Goal: Information Seeking & Learning: Check status

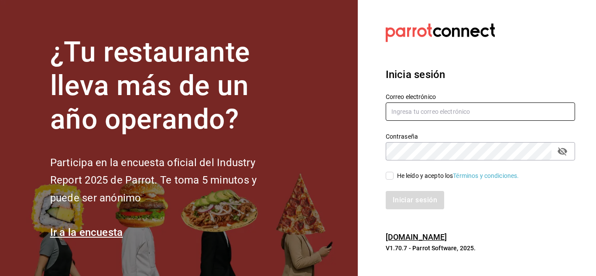
type input "[EMAIL_ADDRESS][PERSON_NAME][DOMAIN_NAME]"
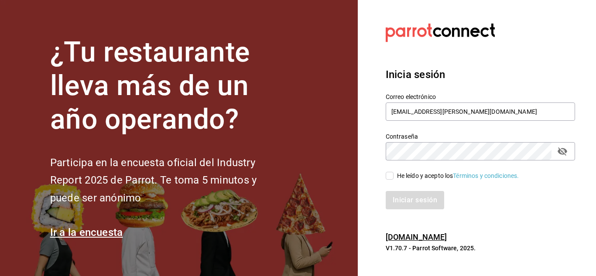
click at [386, 174] on input "He leído y acepto los Términos y condiciones." at bounding box center [390, 176] width 8 height 8
checkbox input "true"
click at [413, 198] on button "Iniciar sesión" at bounding box center [415, 200] width 59 height 18
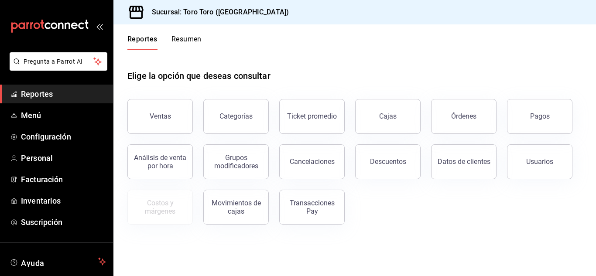
click at [160, 123] on button "Ventas" at bounding box center [159, 116] width 65 height 35
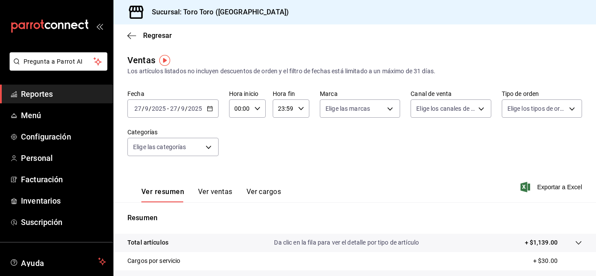
click at [213, 113] on div "[DATE] [DATE] - [DATE] [DATE]" at bounding box center [172, 108] width 91 height 18
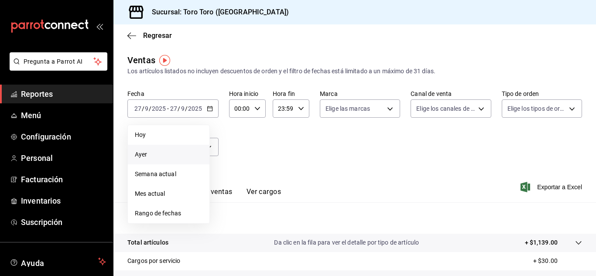
click at [140, 151] on span "Ayer" at bounding box center [169, 154] width 68 height 9
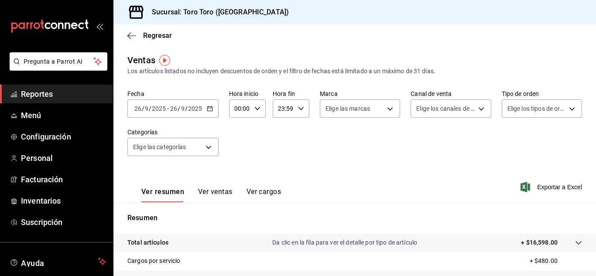
click at [218, 190] on button "Ver ventas" at bounding box center [215, 195] width 34 height 15
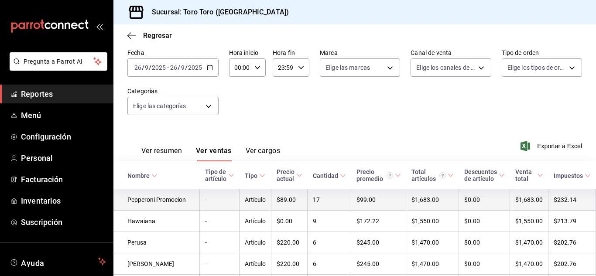
scroll to position [61, 0]
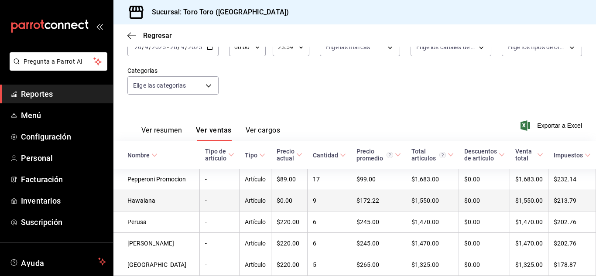
click at [139, 210] on td "Hawaiana" at bounding box center [156, 200] width 86 height 21
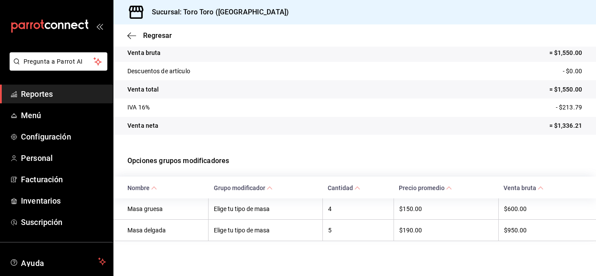
scroll to position [94, 0]
drag, startPoint x: 379, startPoint y: 124, endPoint x: 378, endPoint y: 130, distance: 5.4
click at [379, 125] on tr "Venta neta = $1,336.21" at bounding box center [354, 126] width 482 height 18
click at [40, 97] on span "Reportes" at bounding box center [63, 94] width 85 height 12
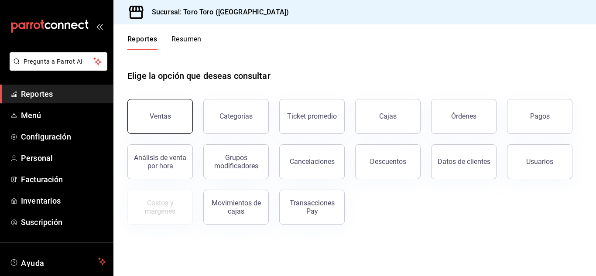
click at [139, 104] on button "Ventas" at bounding box center [159, 116] width 65 height 35
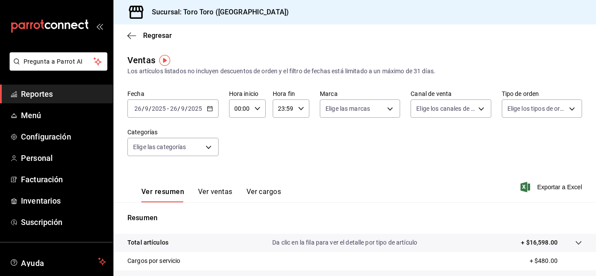
click at [221, 190] on button "Ver ventas" at bounding box center [215, 195] width 34 height 15
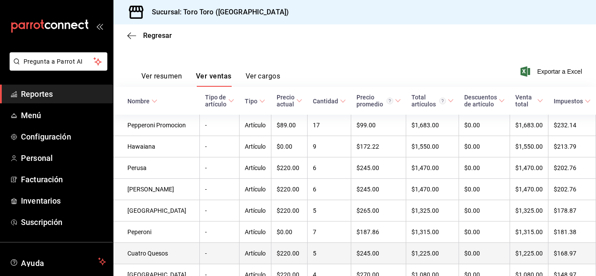
scroll to position [131, 0]
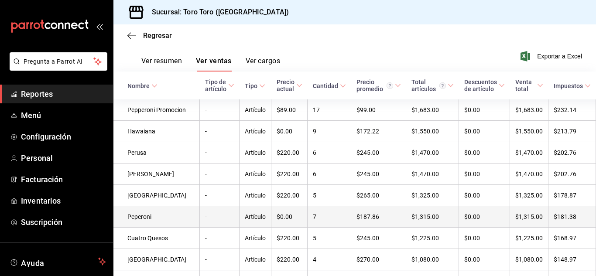
click at [145, 226] on td "Peperoni" at bounding box center [156, 216] width 86 height 21
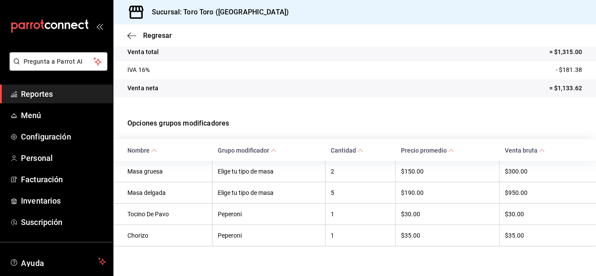
scroll to position [138, 0]
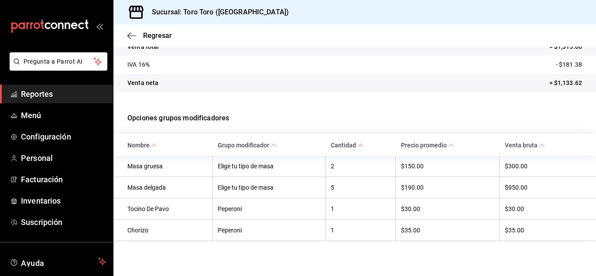
click at [50, 90] on span "Reportes" at bounding box center [63, 94] width 85 height 12
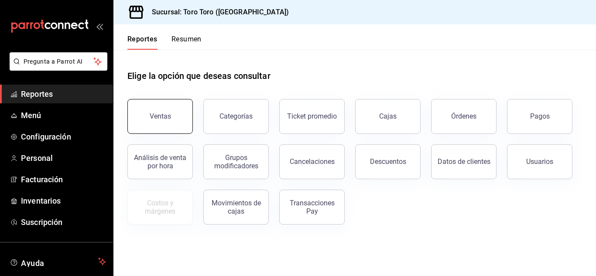
click at [170, 125] on button "Ventas" at bounding box center [159, 116] width 65 height 35
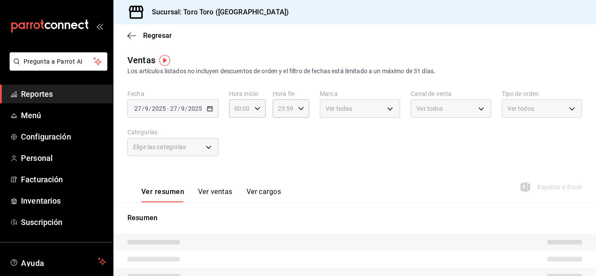
click at [206, 191] on button "Ver ventas" at bounding box center [215, 195] width 34 height 15
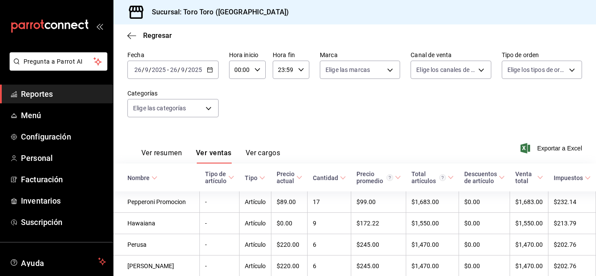
scroll to position [87, 0]
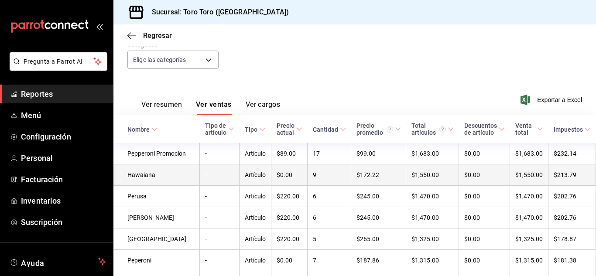
click at [149, 186] on td "Hawaiana" at bounding box center [156, 174] width 86 height 21
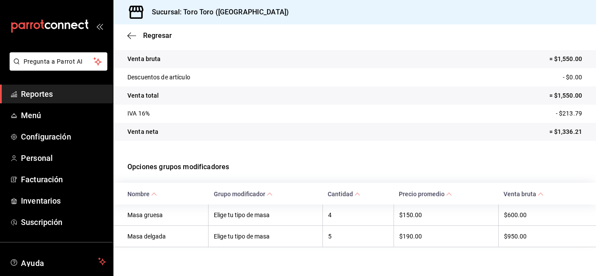
scroll to position [94, 0]
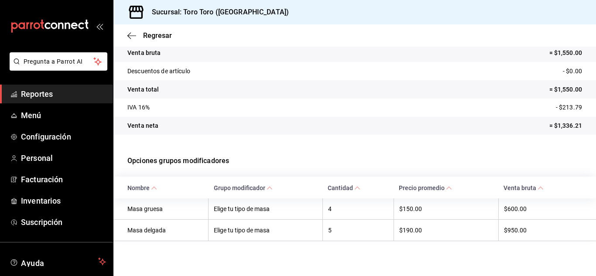
click at [44, 90] on span "Reportes" at bounding box center [63, 94] width 85 height 12
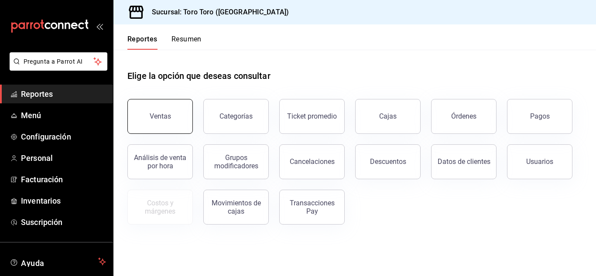
click at [178, 123] on button "Ventas" at bounding box center [159, 116] width 65 height 35
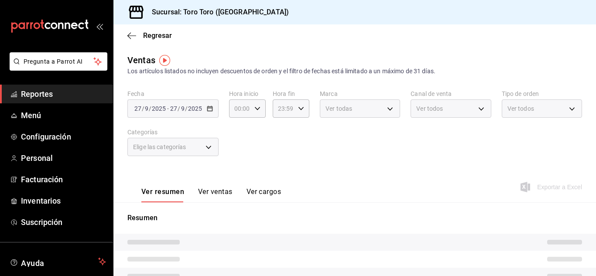
click at [219, 188] on button "Ver ventas" at bounding box center [215, 195] width 34 height 15
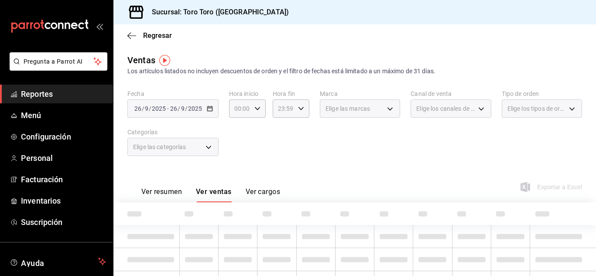
click at [219, 191] on button "Ver ventas" at bounding box center [214, 195] width 36 height 15
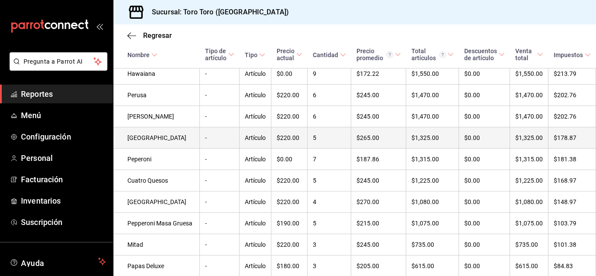
scroll to position [218, 0]
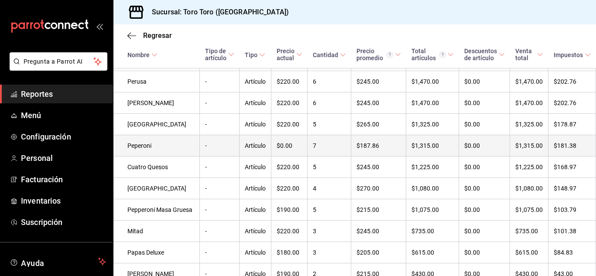
click at [142, 157] on td "Peperoni" at bounding box center [156, 145] width 86 height 21
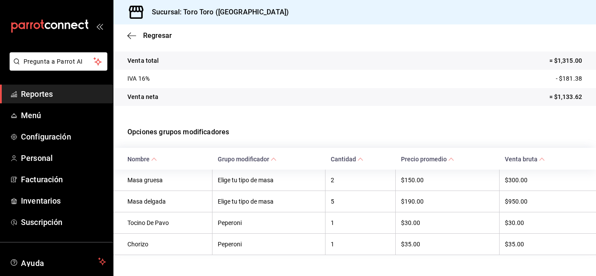
scroll to position [131, 0]
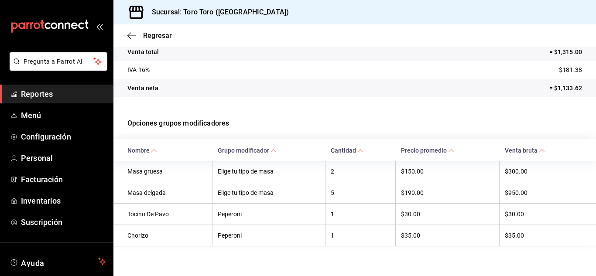
click at [33, 95] on span "Reportes" at bounding box center [63, 94] width 85 height 12
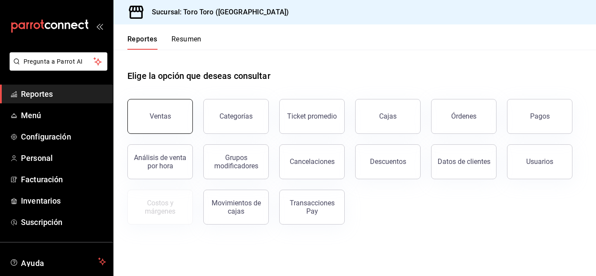
click at [164, 120] on div "Ventas" at bounding box center [160, 116] width 21 height 8
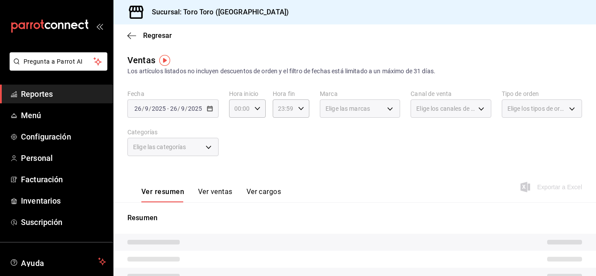
click at [219, 192] on button "Ver ventas" at bounding box center [215, 195] width 34 height 15
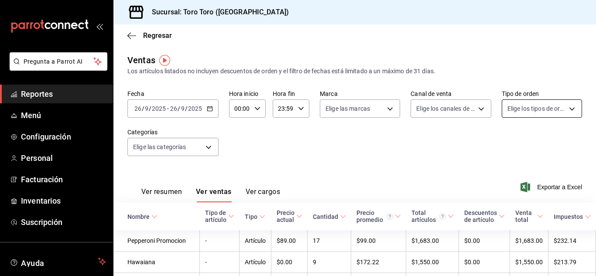
click at [568, 111] on body "Pregunta a Parrot AI Reportes Menú Configuración Personal Facturación Inventari…" at bounding box center [298, 138] width 596 height 276
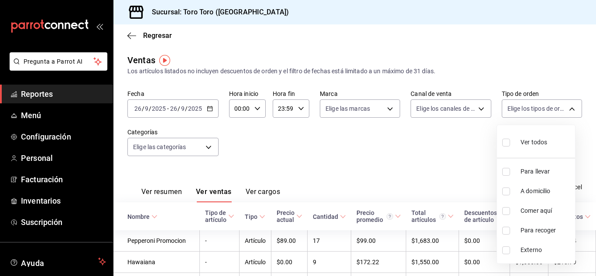
click at [508, 209] on input "checkbox" at bounding box center [506, 211] width 8 height 8
checkbox input "true"
type input "6c9ac38a-6f7a-4fff-bdb9-60f172351bd2"
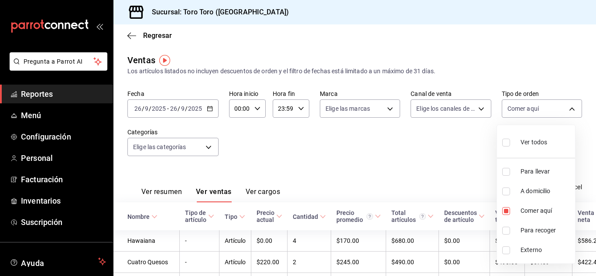
click at [367, 137] on div at bounding box center [298, 138] width 596 height 276
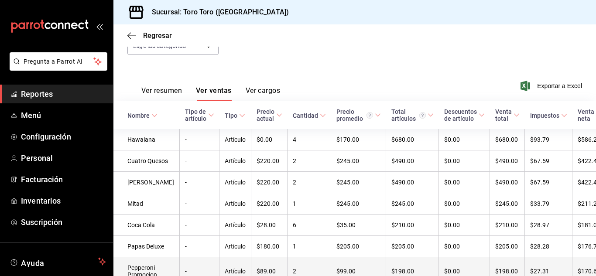
scroll to position [83, 0]
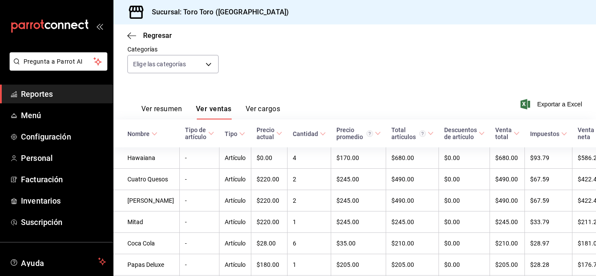
click at [41, 92] on span "Reportes" at bounding box center [63, 94] width 85 height 12
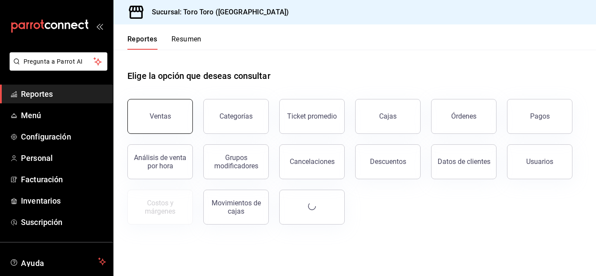
click at [156, 120] on button "Ventas" at bounding box center [159, 116] width 65 height 35
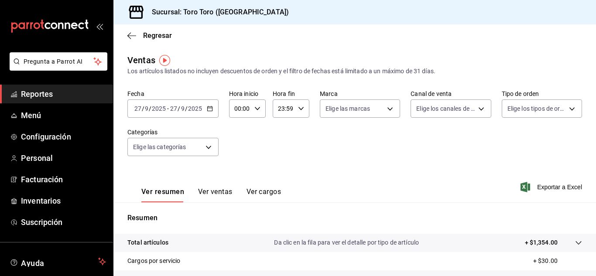
click at [213, 190] on button "Ver ventas" at bounding box center [215, 195] width 34 height 15
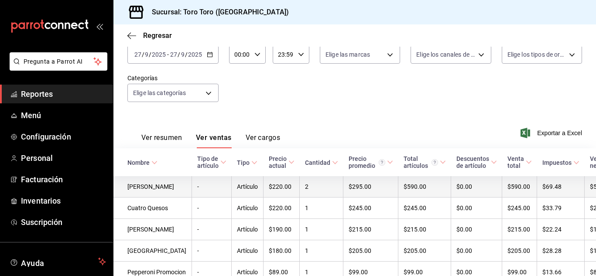
scroll to position [44, 0]
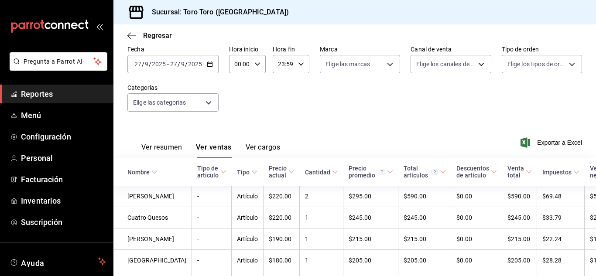
click at [211, 64] on \(Stroke\) "button" at bounding box center [209, 63] width 5 height 0
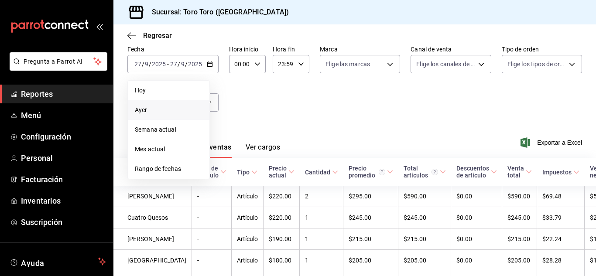
click at [154, 110] on span "Ayer" at bounding box center [169, 110] width 68 height 9
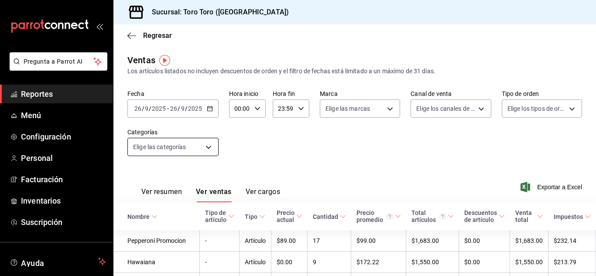
click at [206, 150] on body "Pregunta a Parrot AI Reportes Menú Configuración Personal Facturación Inventari…" at bounding box center [298, 138] width 596 height 276
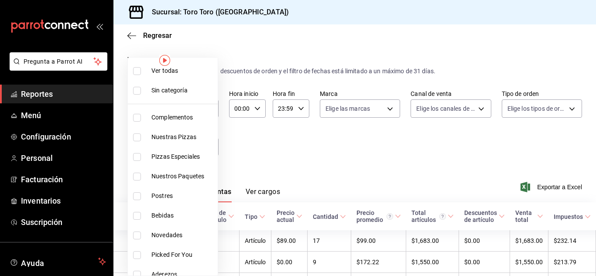
click at [134, 218] on input "checkbox" at bounding box center [137, 216] width 8 height 8
checkbox input "true"
type input "b7036455-b84b-4f87-8260-2e38ca45290f"
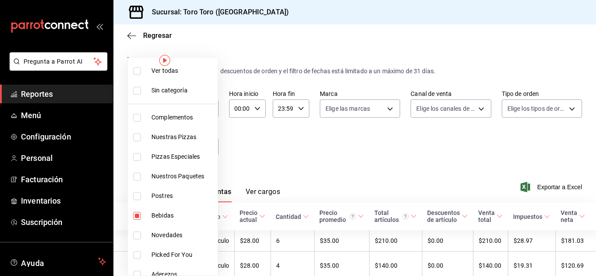
click at [319, 140] on div at bounding box center [298, 138] width 596 height 276
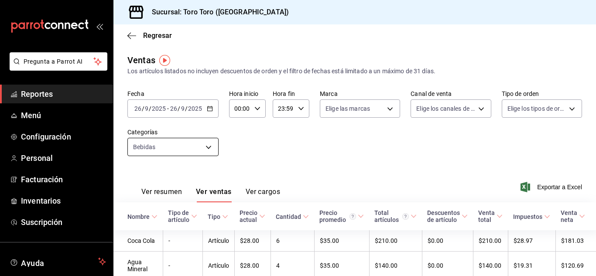
click at [209, 147] on body "Pregunta a Parrot AI Reportes Menú Configuración Personal Facturación Inventari…" at bounding box center [298, 138] width 596 height 276
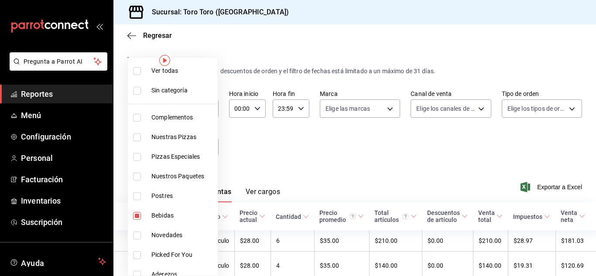
click at [136, 218] on input "checkbox" at bounding box center [137, 216] width 8 height 8
checkbox input "false"
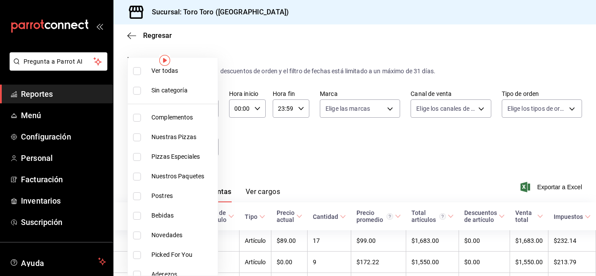
click at [290, 153] on div at bounding box center [298, 138] width 596 height 276
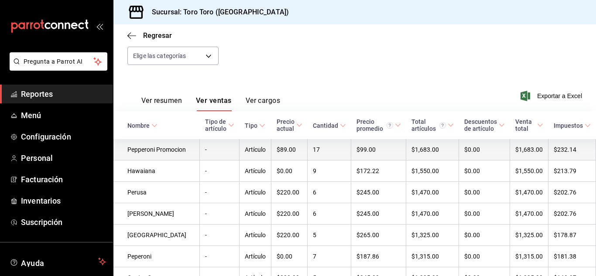
scroll to position [105, 0]
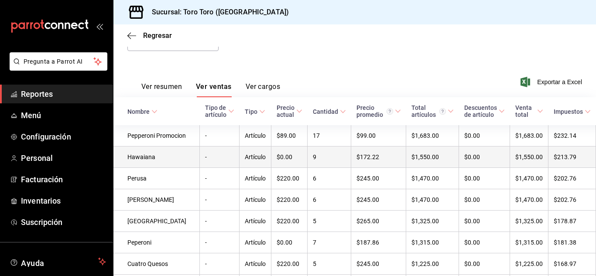
click at [145, 160] on td "Hawaiana" at bounding box center [156, 157] width 86 height 21
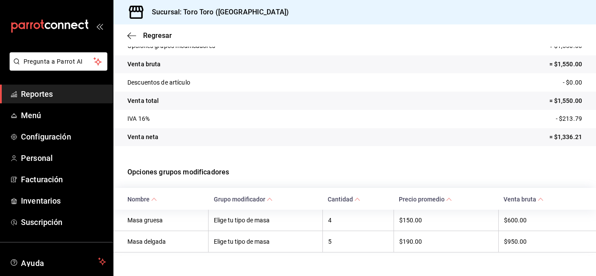
scroll to position [94, 0]
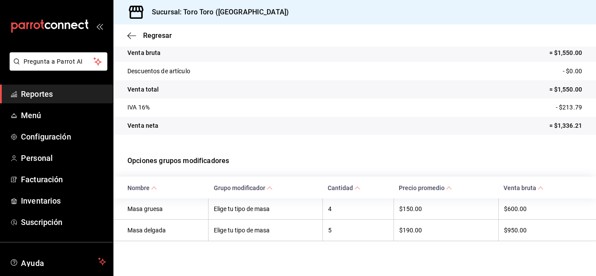
click at [51, 95] on span "Reportes" at bounding box center [63, 94] width 85 height 12
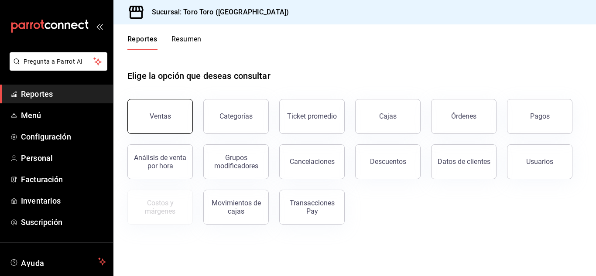
click at [157, 110] on button "Ventas" at bounding box center [159, 116] width 65 height 35
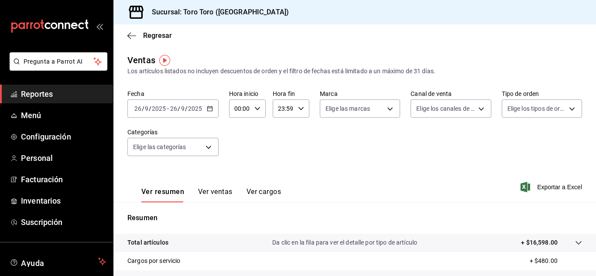
click at [218, 196] on button "Ver ventas" at bounding box center [215, 195] width 34 height 15
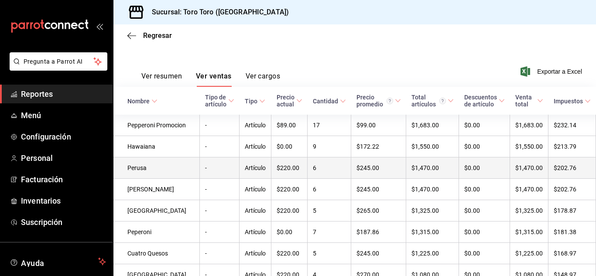
scroll to position [131, 0]
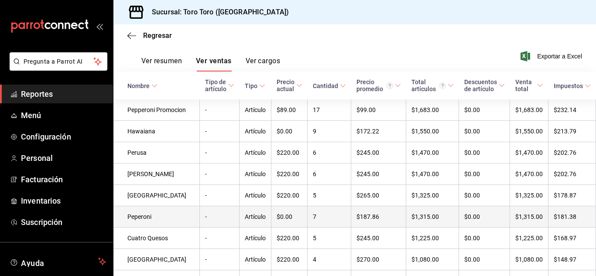
click at [143, 225] on td "Peperoni" at bounding box center [156, 216] width 86 height 21
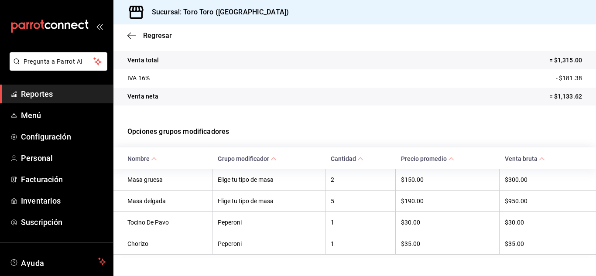
scroll to position [138, 0]
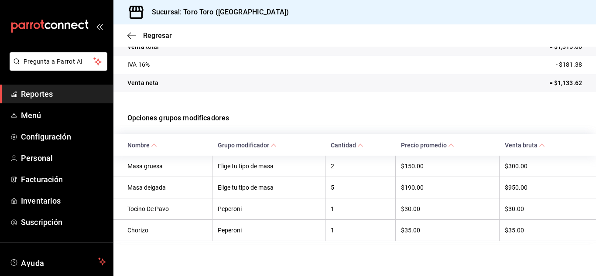
click at [48, 93] on span "Reportes" at bounding box center [63, 94] width 85 height 12
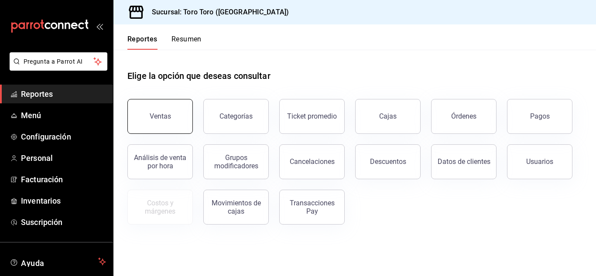
click at [170, 112] on button "Ventas" at bounding box center [159, 116] width 65 height 35
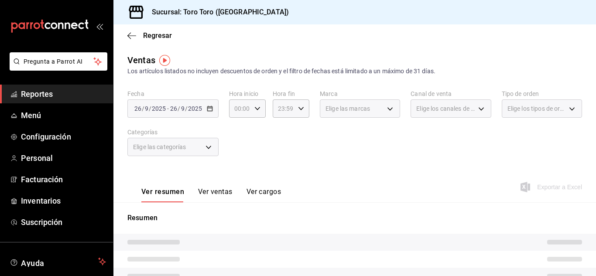
click at [215, 191] on button "Ver ventas" at bounding box center [215, 195] width 34 height 15
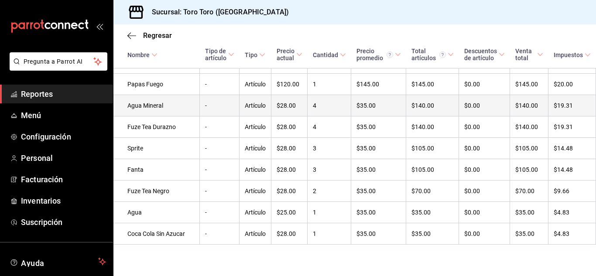
scroll to position [672, 0]
